Goal: Check status: Check status

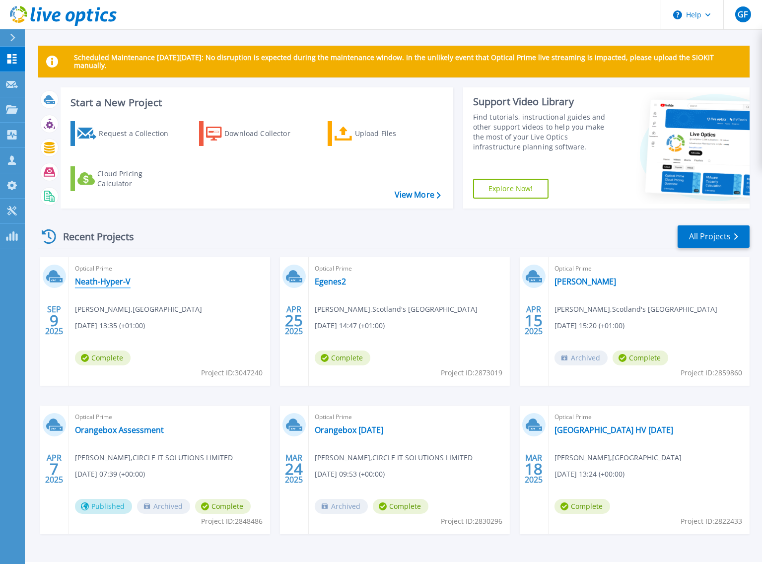
click at [102, 281] on link "Neath-Hyper-V" at bounding box center [103, 282] width 56 height 10
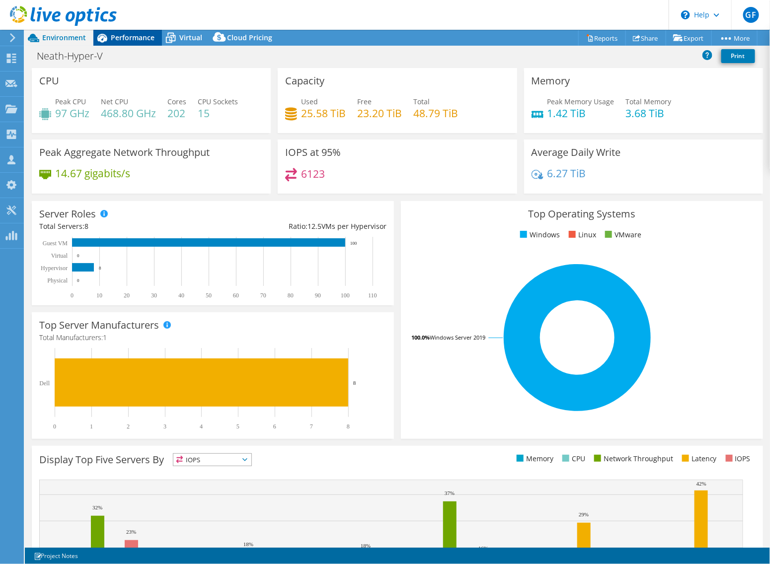
click at [121, 37] on span "Performance" at bounding box center [133, 37] width 44 height 9
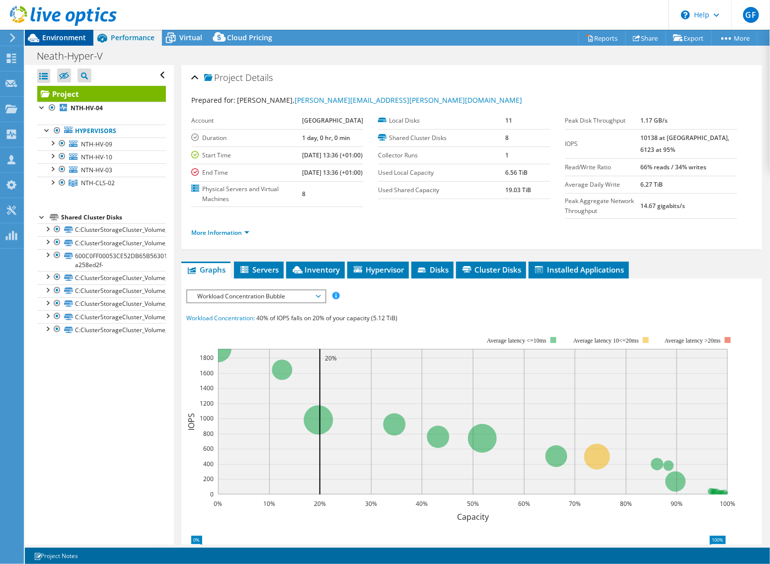
click at [42, 33] on span "Environment" at bounding box center [64, 37] width 44 height 9
